Goal: Understand process/instructions: Learn how to perform a task or action

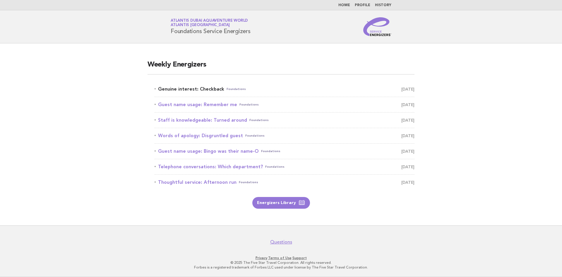
click at [189, 87] on link "Genuine interest: Checkback Foundations [DATE]" at bounding box center [284, 89] width 260 height 8
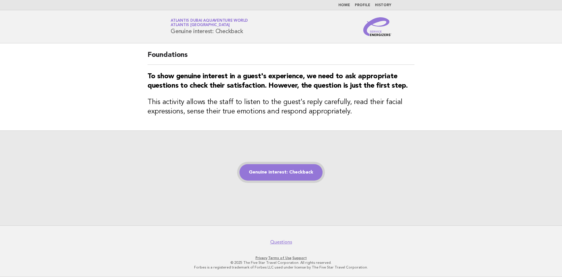
click at [276, 172] on link "Genuine interest: Checkback" at bounding box center [280, 172] width 83 height 16
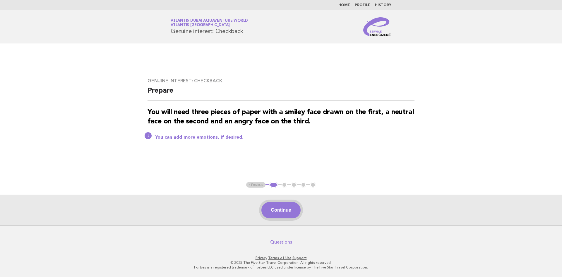
click at [287, 209] on button "Continue" at bounding box center [280, 210] width 39 height 16
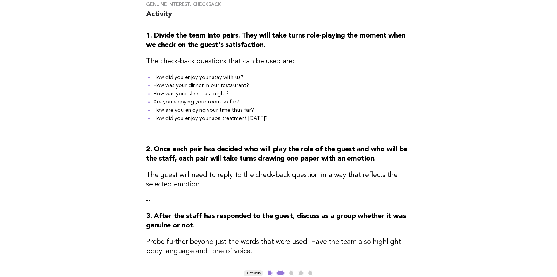
scroll to position [59, 0]
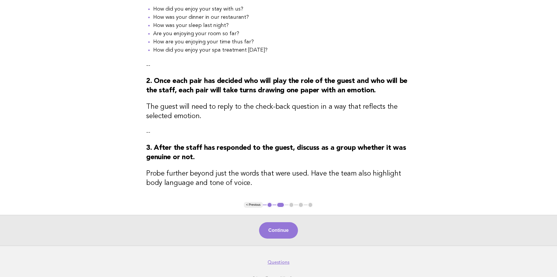
click at [286, 235] on button "Continue" at bounding box center [278, 230] width 39 height 16
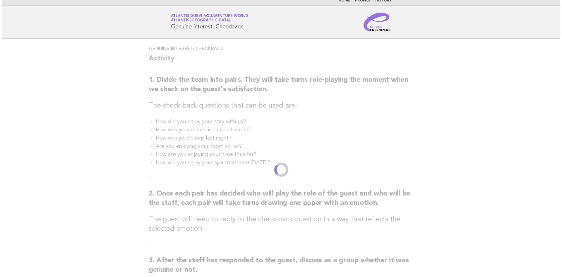
scroll to position [0, 0]
